Goal: Contribute content: Add original content to the website for others to see

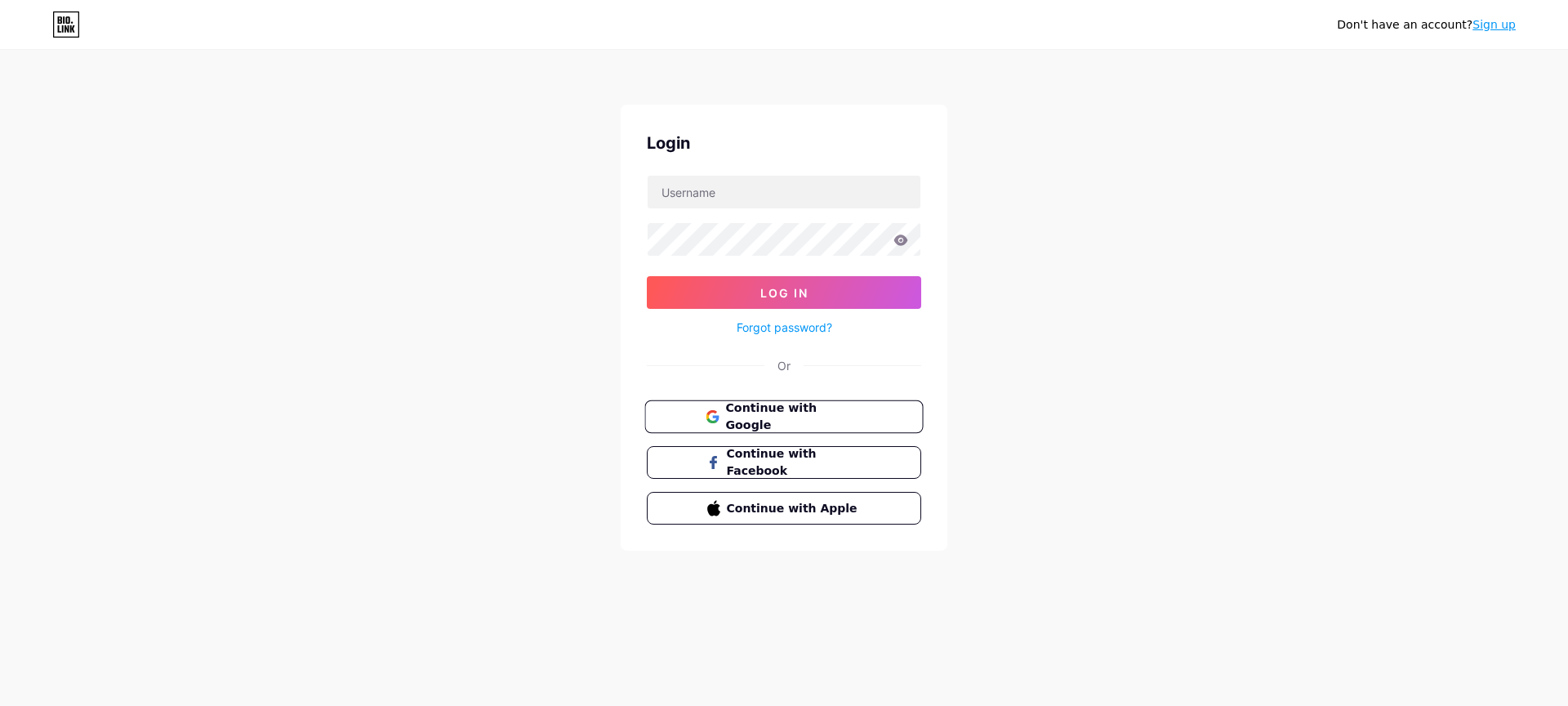
click at [848, 412] on span "Continue with Google" at bounding box center [793, 417] width 136 height 35
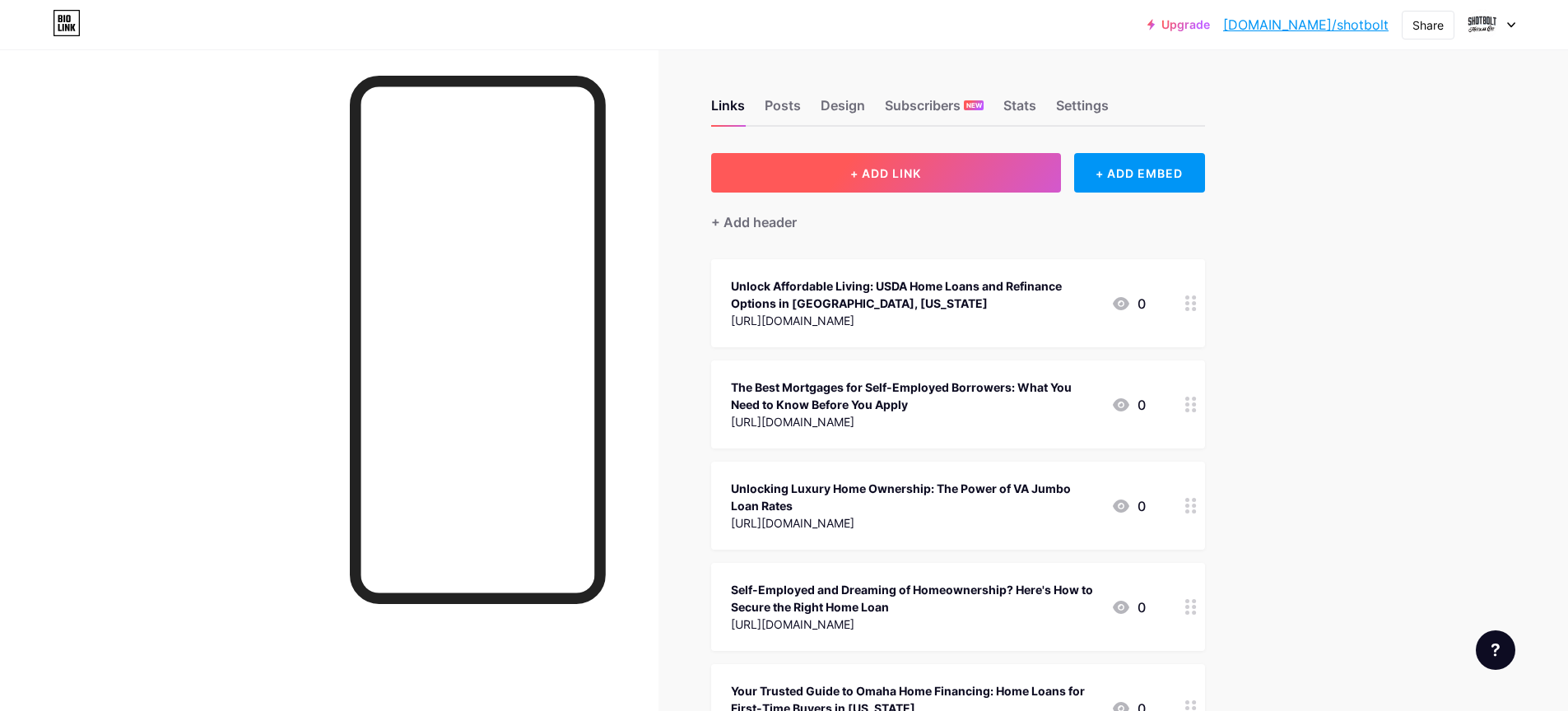
click at [798, 183] on button "+ ADD LINK" at bounding box center [886, 173] width 350 height 39
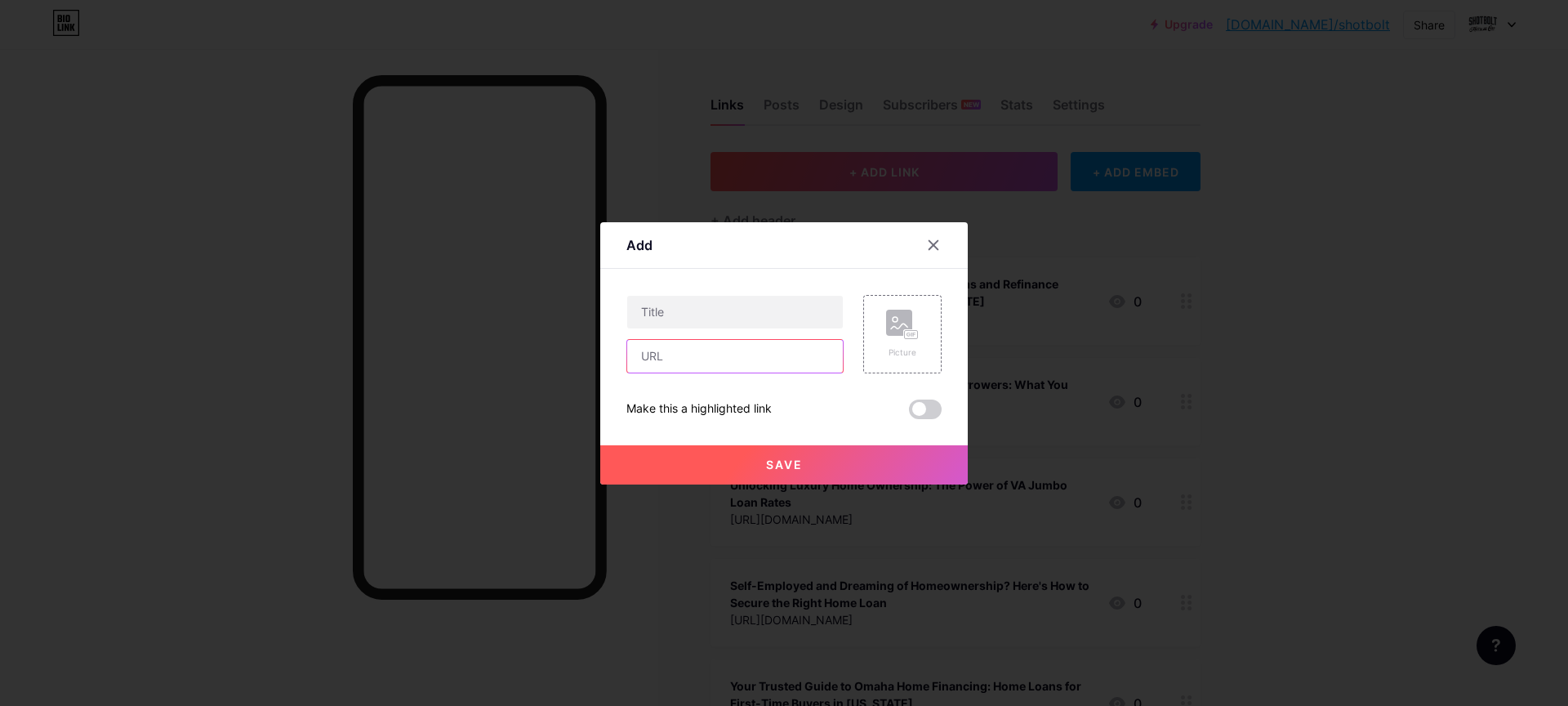
click at [732, 361] on input "text" at bounding box center [735, 356] width 215 height 33
paste input "https://shotbolt-mortgage-corp.hashnode.dev/unlock-your-nebraska-dream-home-fha…"
type input "https://shotbolt-mortgage-corp.hashnode.dev/unlock-your-nebraska-dream-home-fha…"
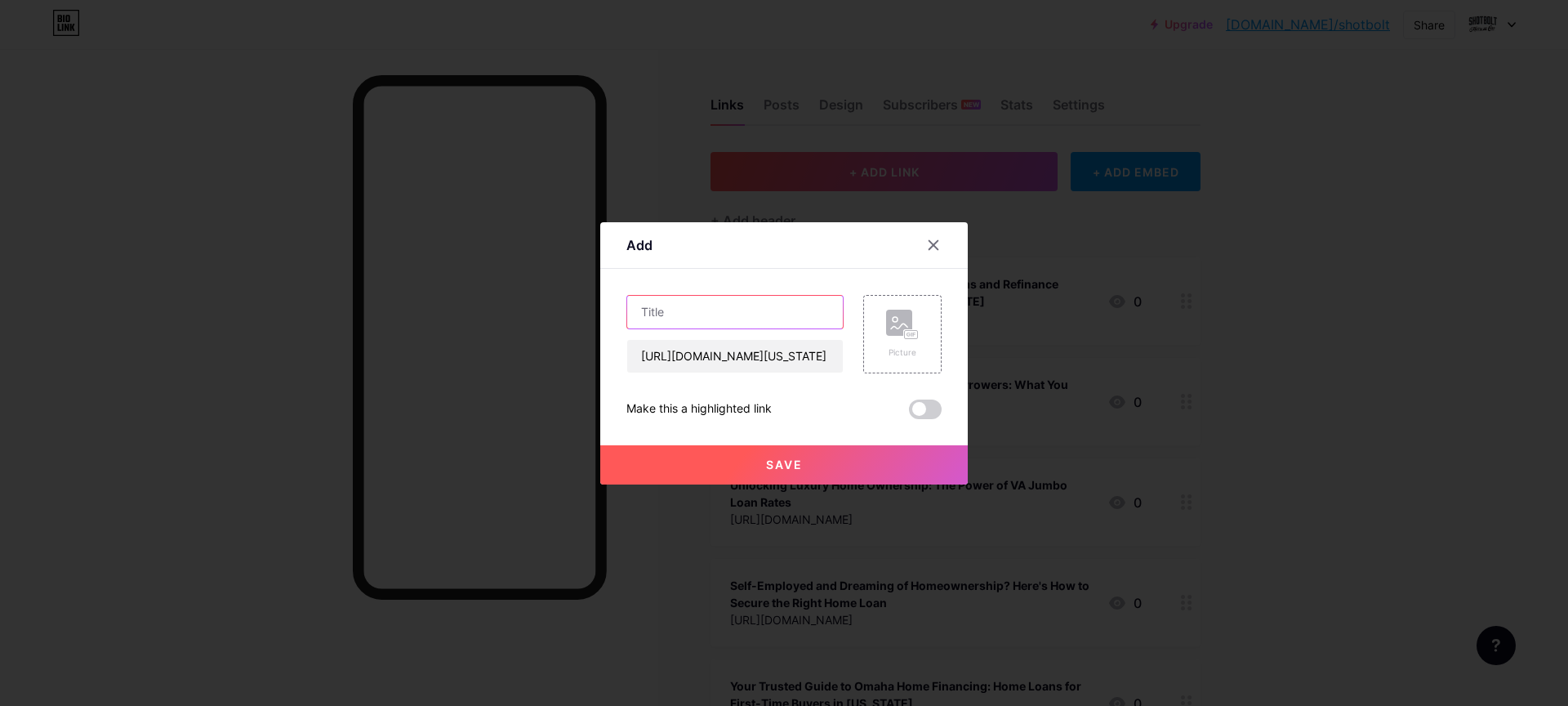
click at [705, 307] on input "text" at bounding box center [735, 312] width 215 height 33
paste input "Unlock Your Nebraska Dream Home: FHA Loans, USDA Refinance Rates & Your Applica…"
type input "Unlock Your Nebraska Dream Home: FHA Loans, USDA Refinance Rates & Your Applica…"
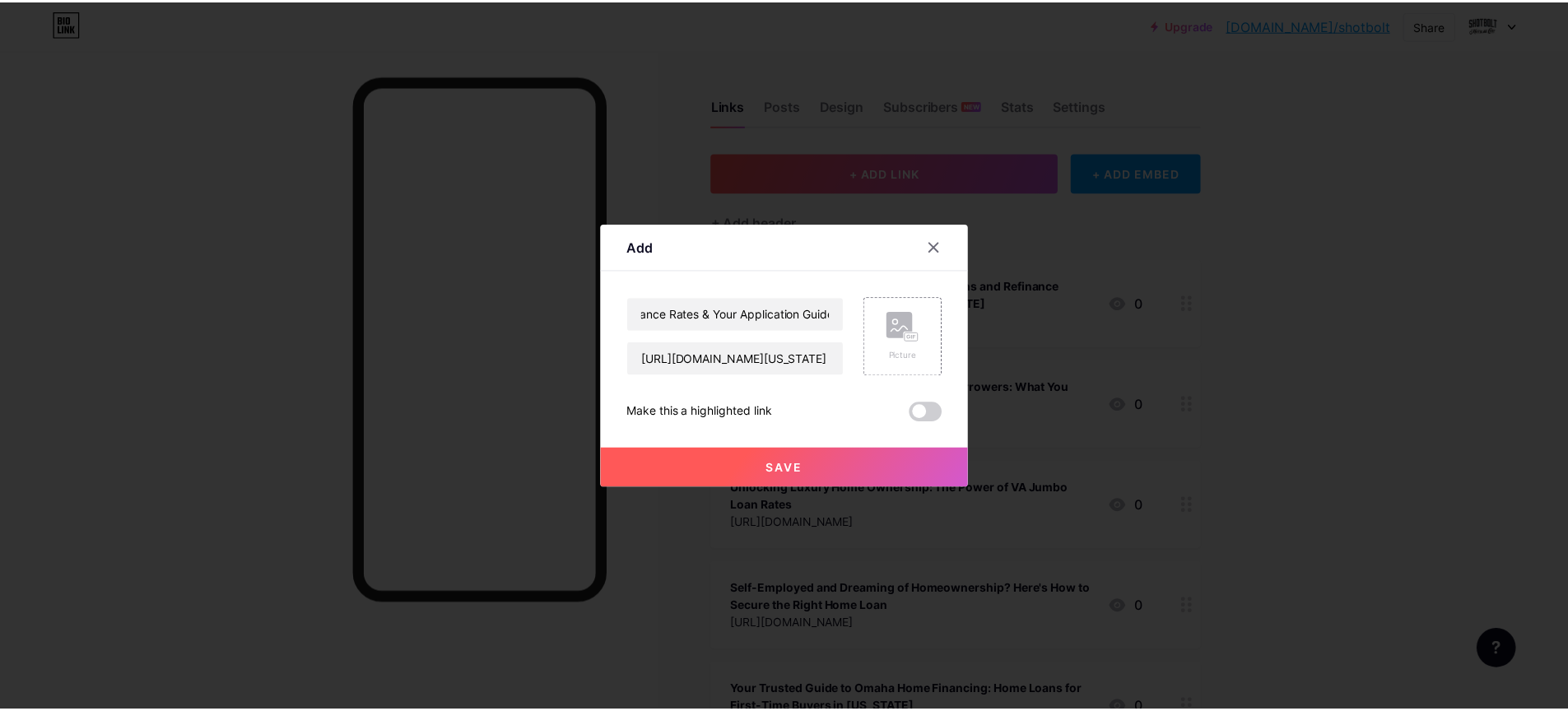
scroll to position [0, 0]
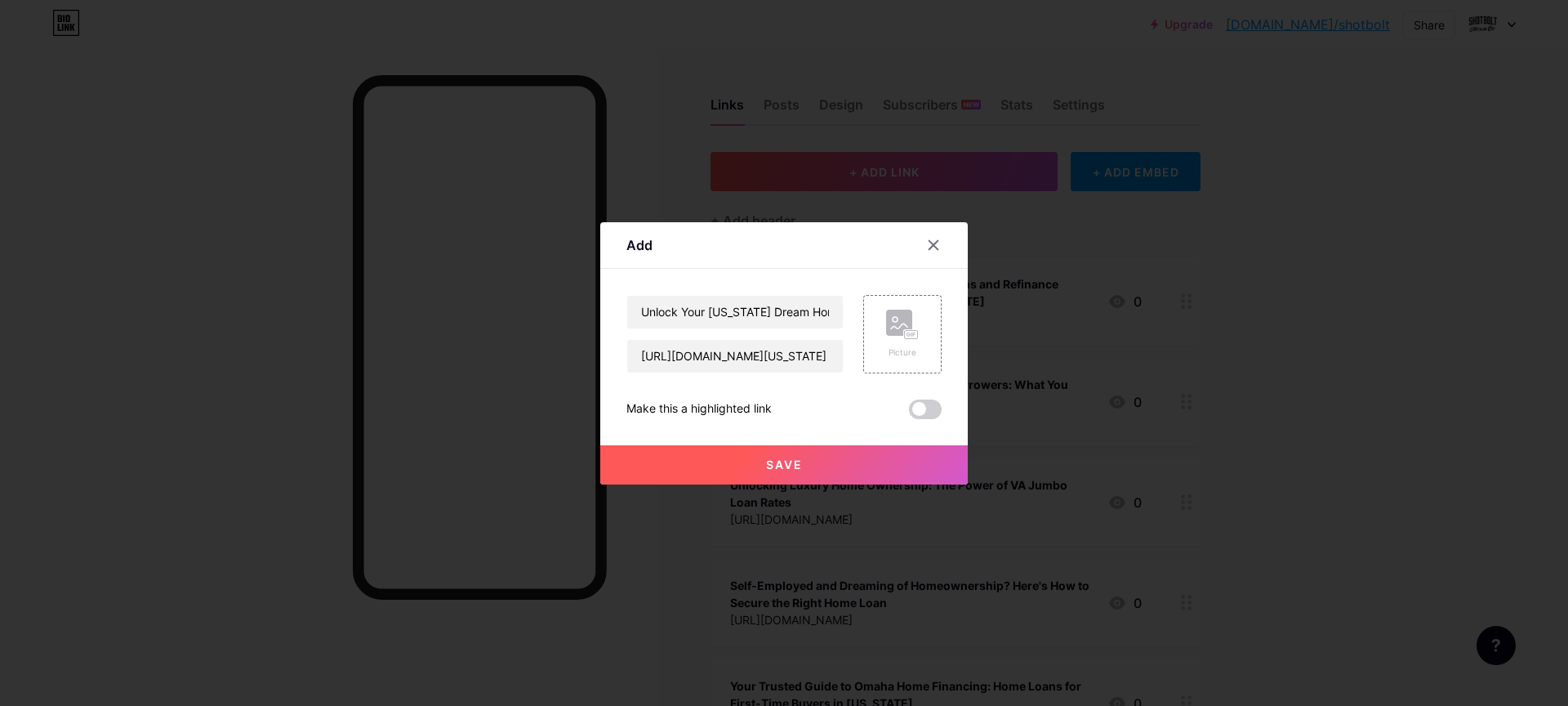
click at [787, 460] on span "Save" at bounding box center [784, 464] width 37 height 14
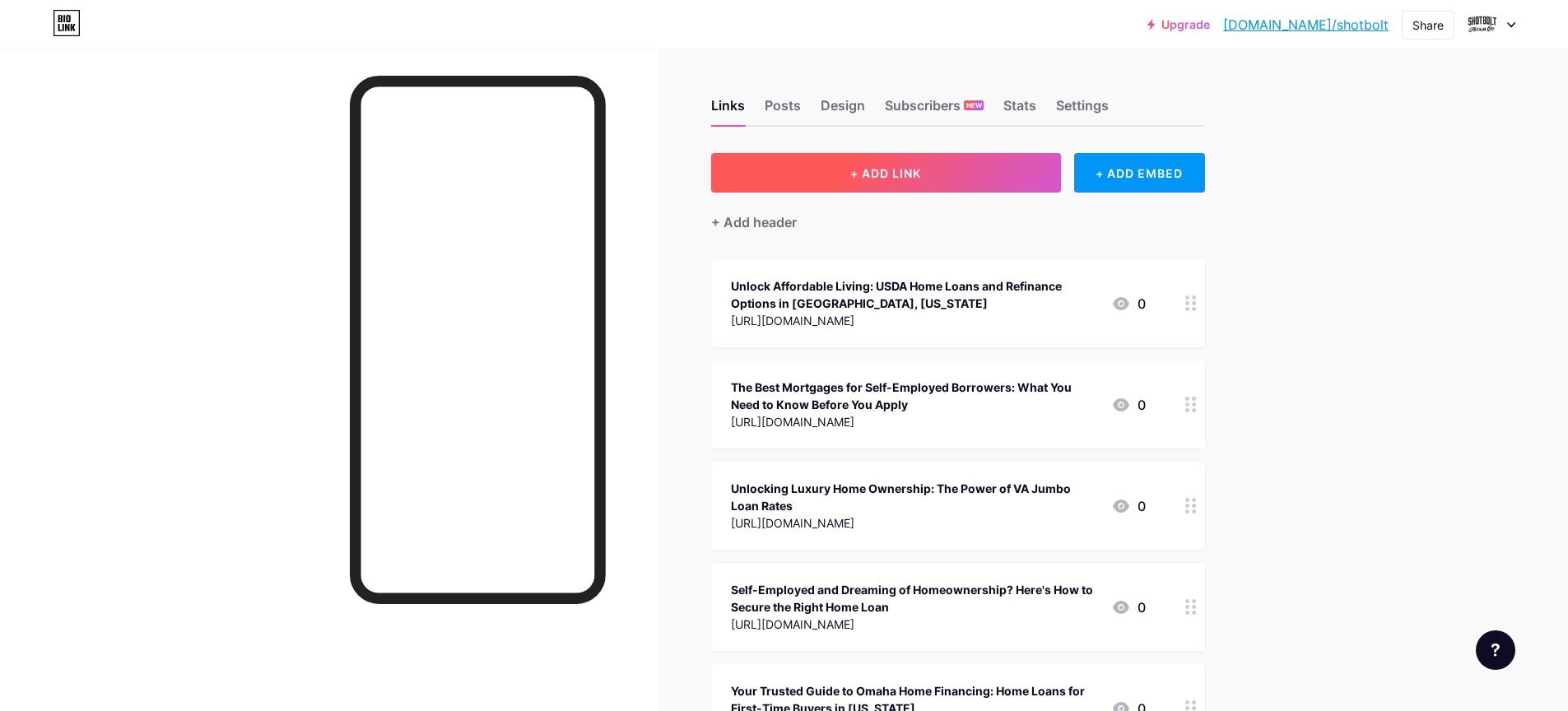
click at [901, 167] on span "+ ADD LINK" at bounding box center [886, 173] width 71 height 14
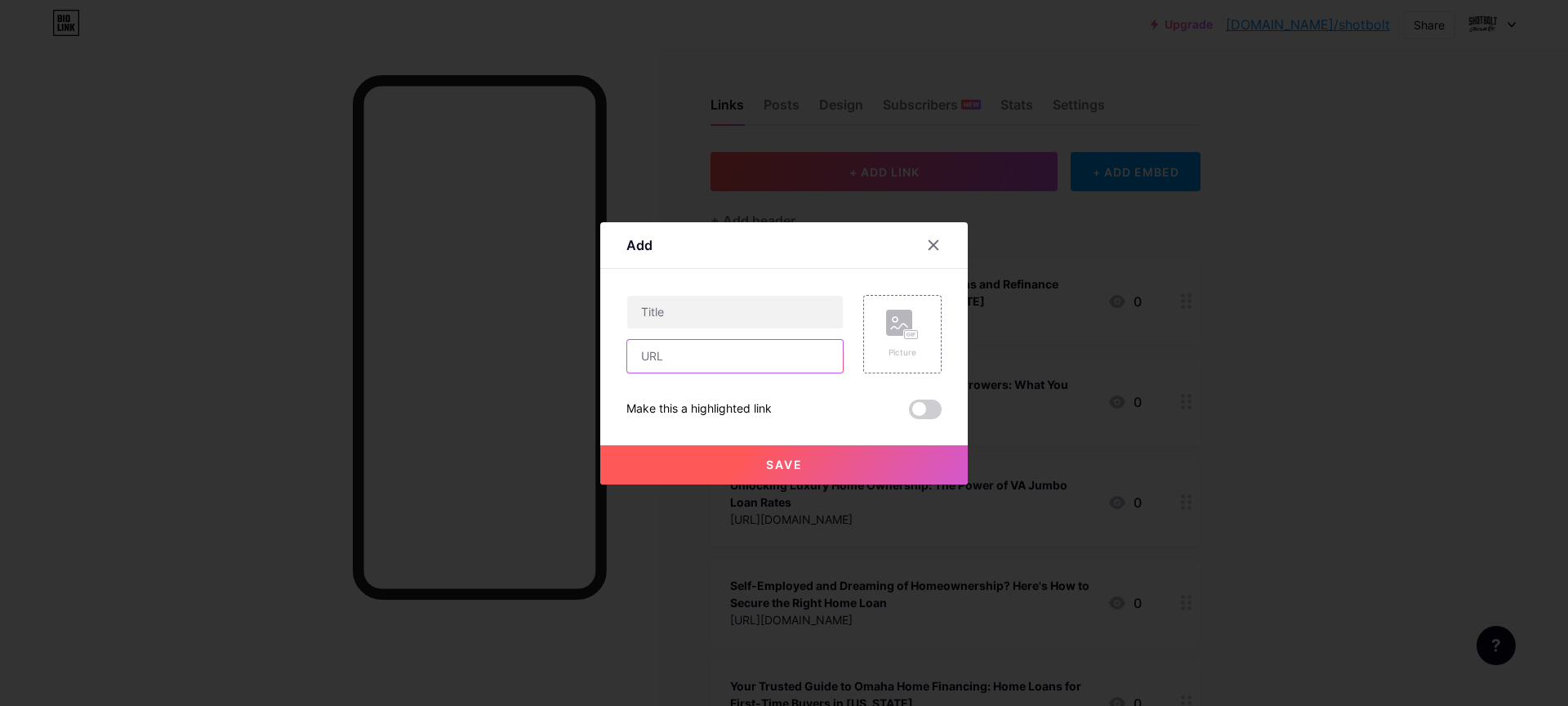
click at [714, 363] on input "text" at bounding box center [735, 356] width 215 height 33
paste input "https://shotbolt-mortgage-corp.hashnode.dev/unlock-your-nebraska-dream-home-fha…"
type input "https://shotbolt-mortgage-corp.hashnode.dev/unlock-your-nebraska-dream-home-fha…"
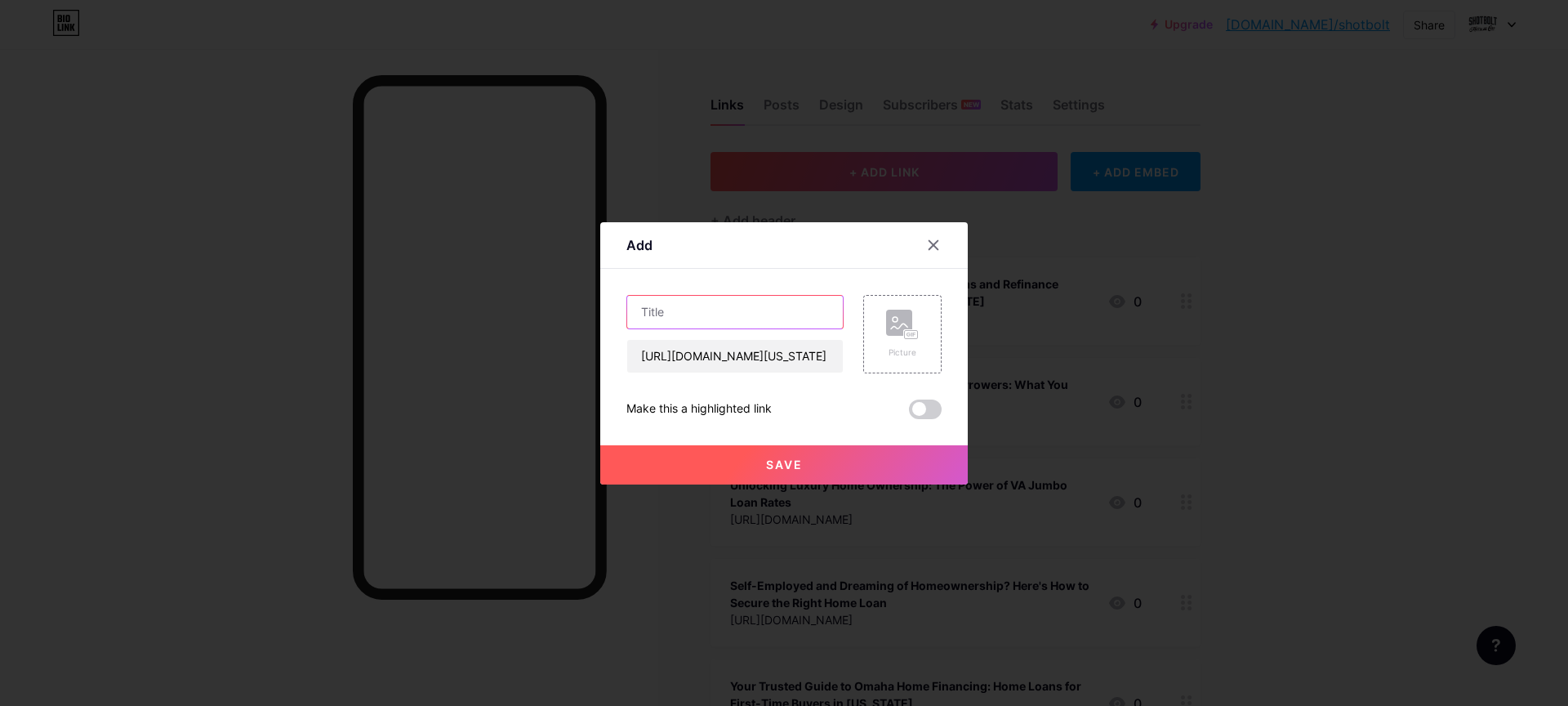
click at [707, 303] on input "text" at bounding box center [735, 312] width 215 height 33
paste input "Unlock Your Nebraska Dream Home: FHA Loans, USDA Refinance Rates & Your Applica…"
type input "Unlock Your Nebraska Dream Home: FHA Loans, USDA Refinance Rates & Your Applica…"
click at [799, 465] on button "Save" at bounding box center [784, 465] width 368 height 39
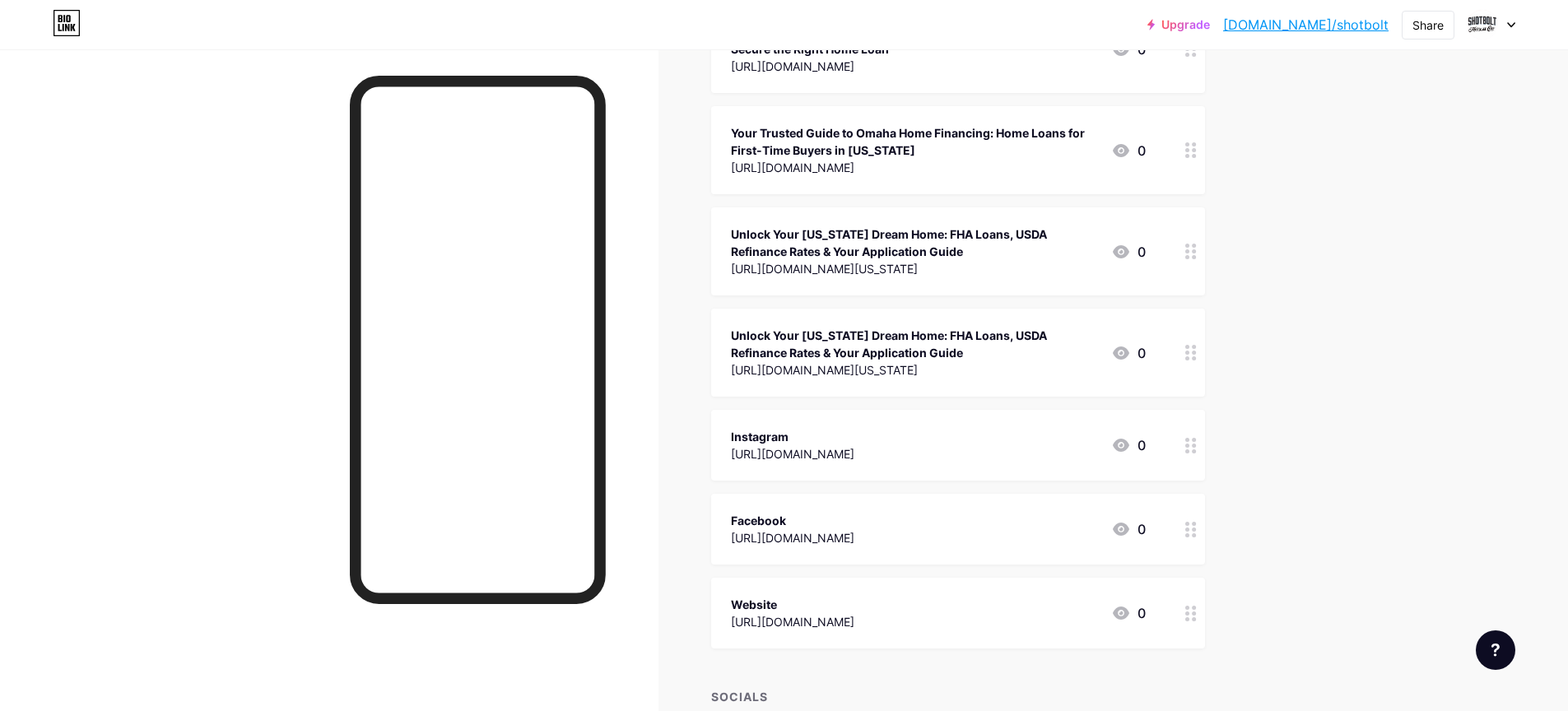
scroll to position [593, 0]
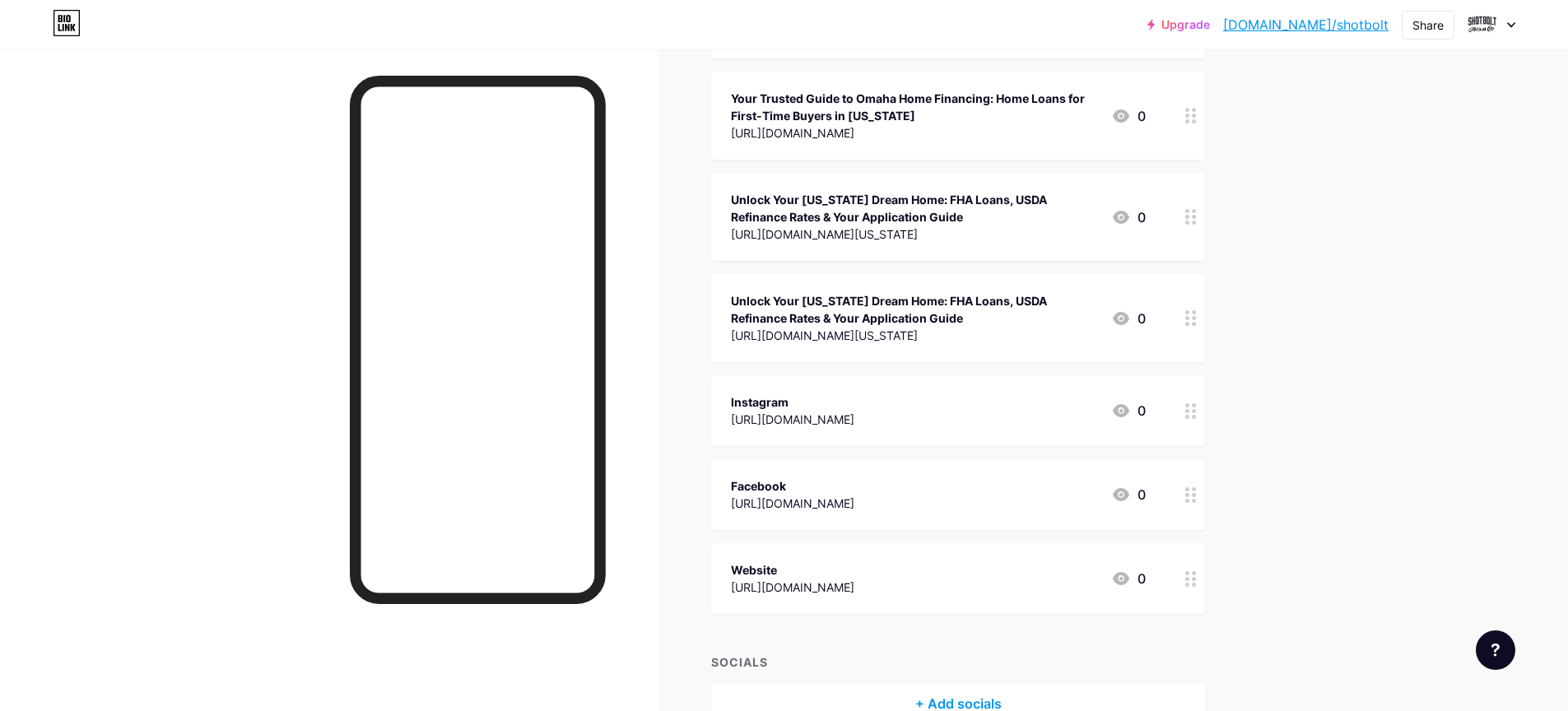
click at [1128, 318] on icon at bounding box center [1121, 318] width 20 height 20
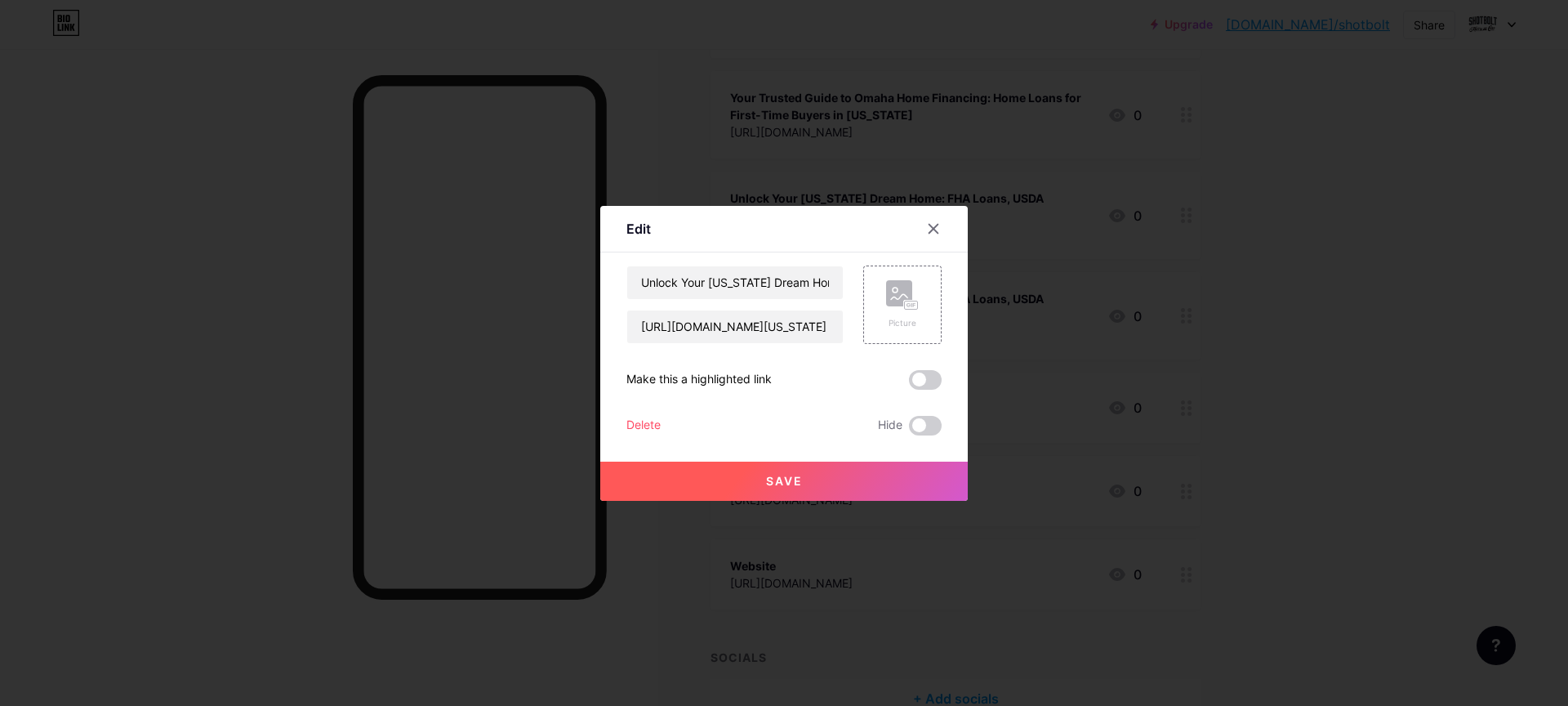
click at [1154, 399] on div at bounding box center [784, 353] width 1568 height 706
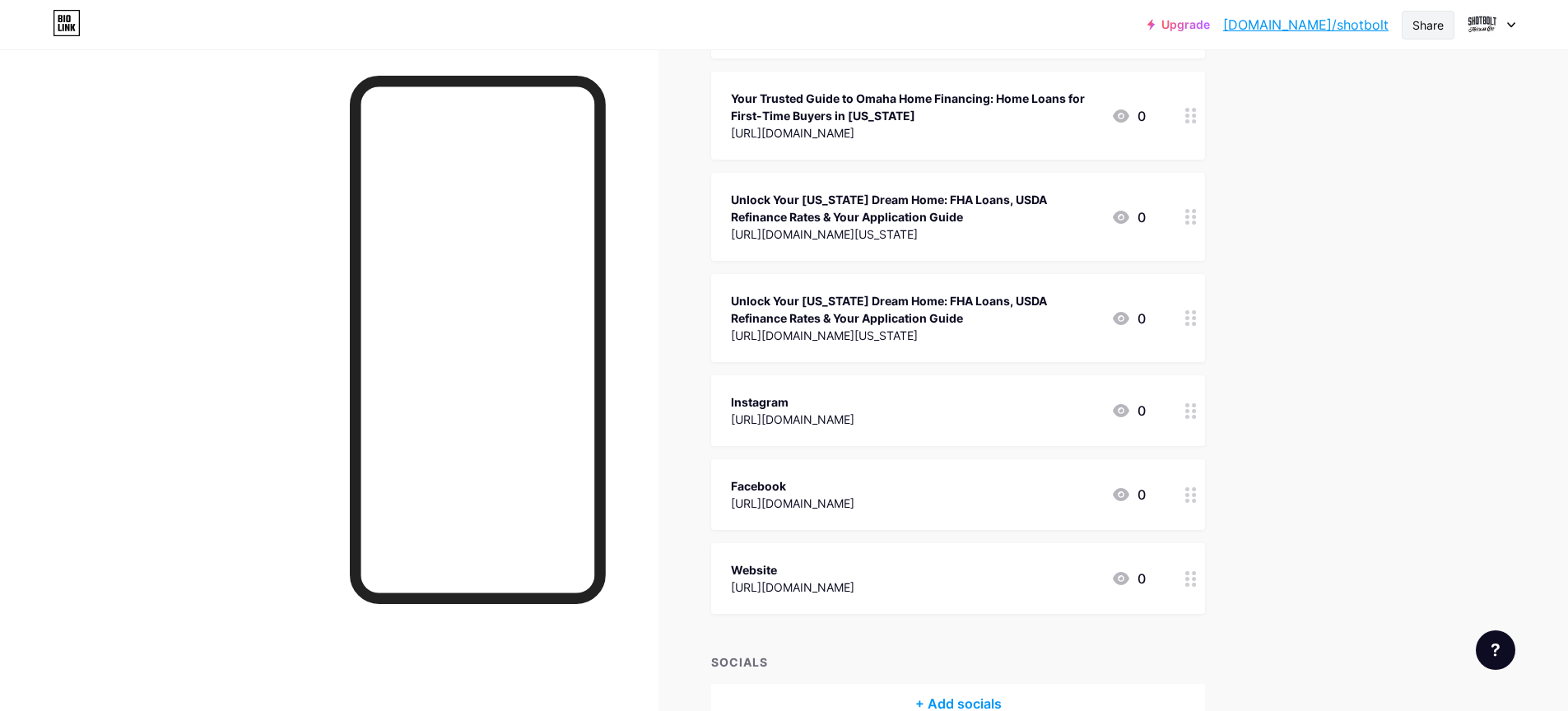
click at [1414, 25] on div "Share" at bounding box center [1428, 25] width 31 height 17
click at [1349, 81] on div "Copy link" at bounding box center [1331, 85] width 245 height 39
